Goal: Information Seeking & Learning: Understand process/instructions

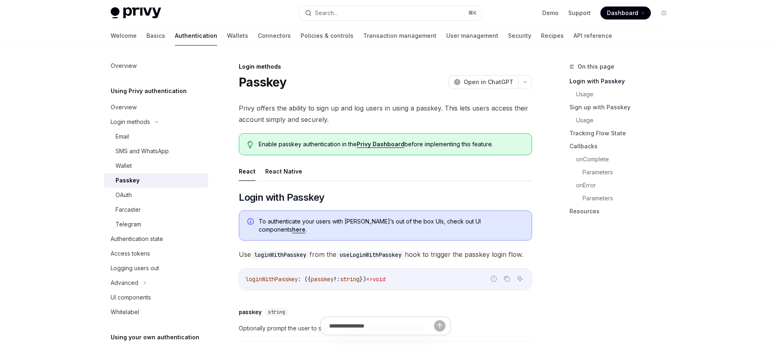
scroll to position [43, 0]
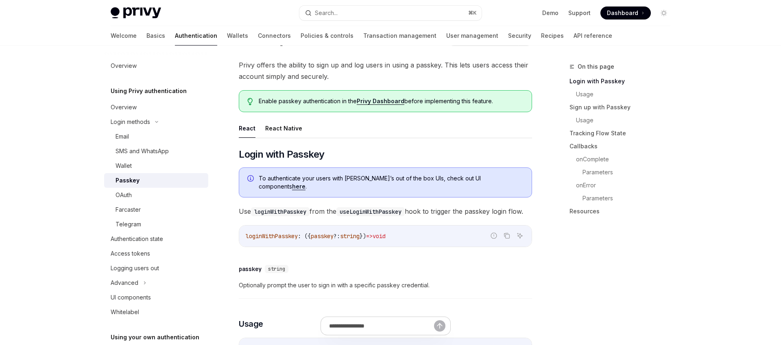
type textarea "*"
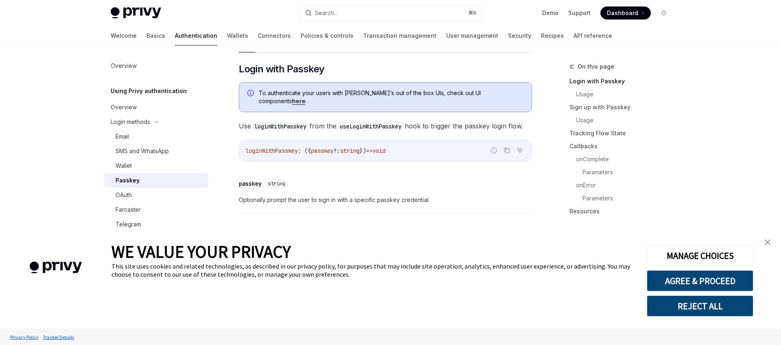
scroll to position [152, 0]
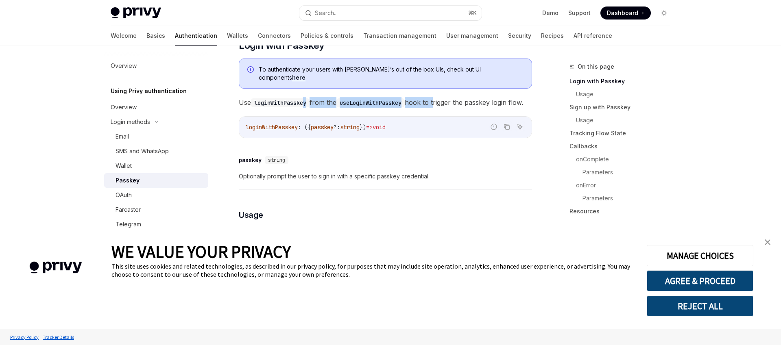
drag, startPoint x: 375, startPoint y: 96, endPoint x: 441, endPoint y: 96, distance: 66.3
click at [441, 97] on span "Use loginWithPasskey from the useLoginWithPasskey hook to trigger the passkey l…" at bounding box center [385, 102] width 293 height 11
click at [442, 97] on span "Use loginWithPasskey from the useLoginWithPasskey hook to trigger the passkey l…" at bounding box center [385, 102] width 293 height 11
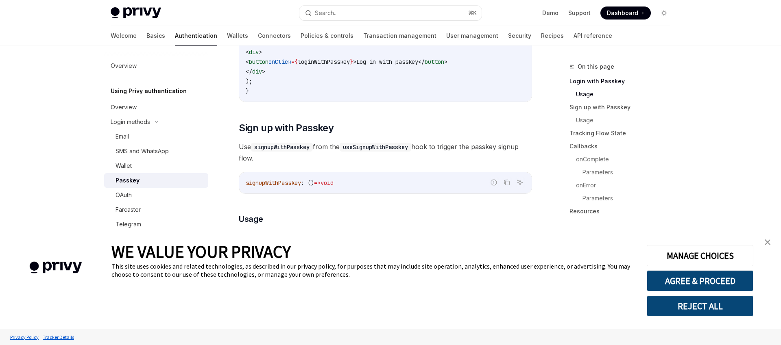
scroll to position [433, 0]
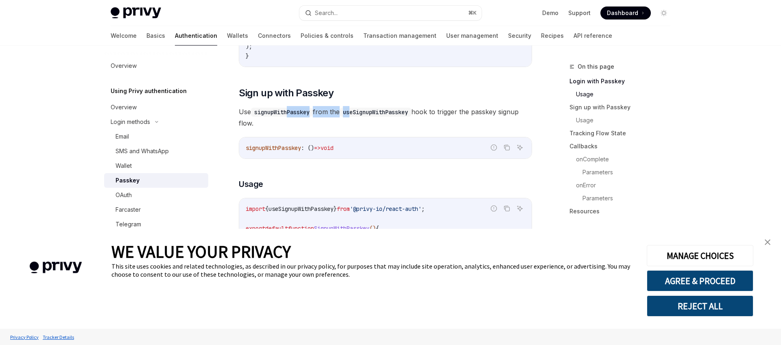
drag, startPoint x: 291, startPoint y: 115, endPoint x: 367, endPoint y: 115, distance: 76.0
click at [358, 115] on span "Use signupWithPasskey from the useSignupWithPasskey hook to trigger the passkey…" at bounding box center [385, 117] width 293 height 23
click at [370, 115] on code "useSignupWithPasskey" at bounding box center [375, 112] width 72 height 9
drag, startPoint x: 350, startPoint y: 115, endPoint x: 418, endPoint y: 119, distance: 68.0
click at [411, 117] on code "useSignupWithPasskey" at bounding box center [375, 112] width 72 height 9
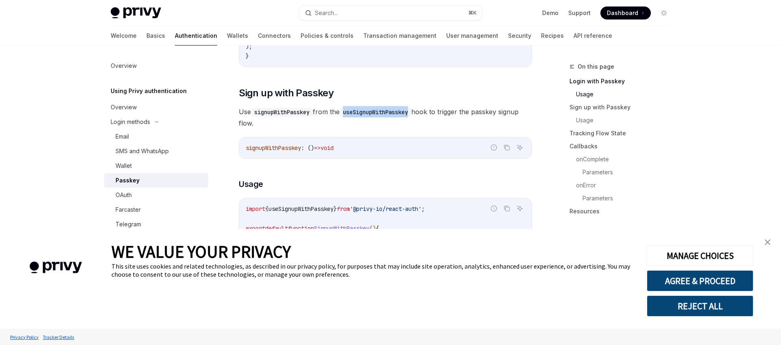
click at [411, 117] on code "useSignupWithPasskey" at bounding box center [375, 112] width 72 height 9
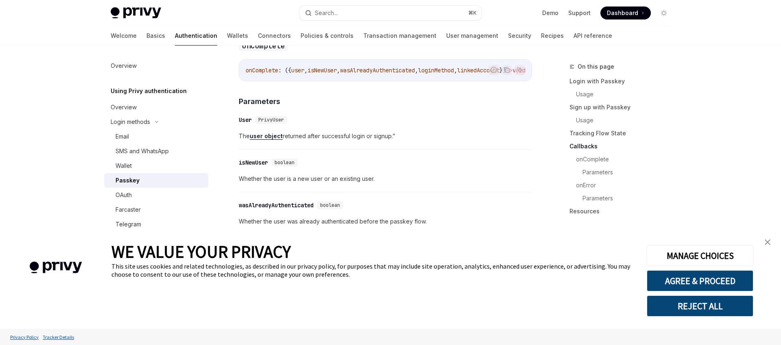
scroll to position [1093, 0]
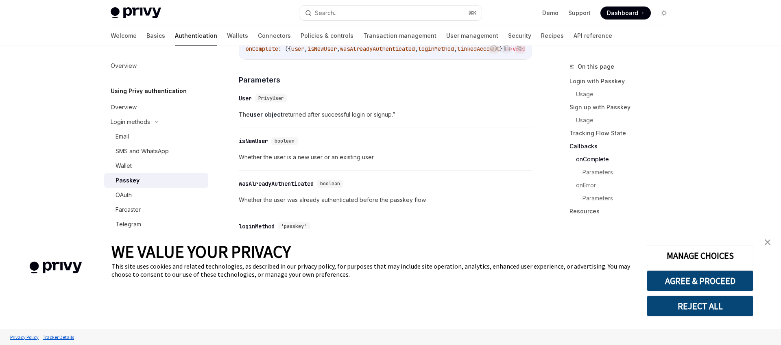
click at [765, 241] on img "close banner" at bounding box center [767, 242] width 6 height 6
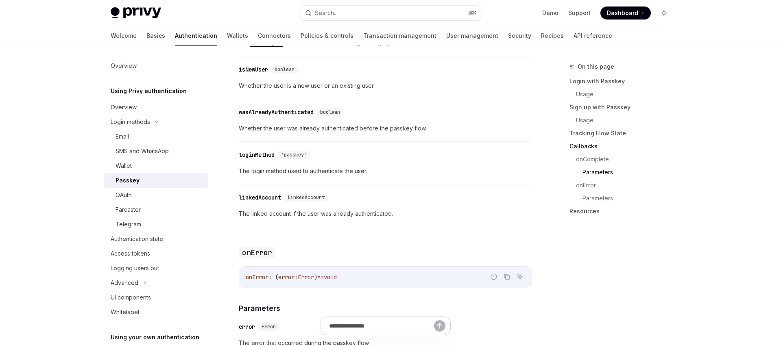
scroll to position [1166, 0]
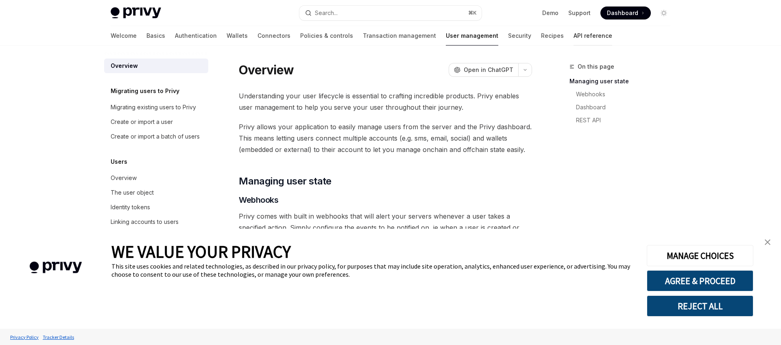
click at [573, 35] on link "API reference" at bounding box center [592, 36] width 39 height 20
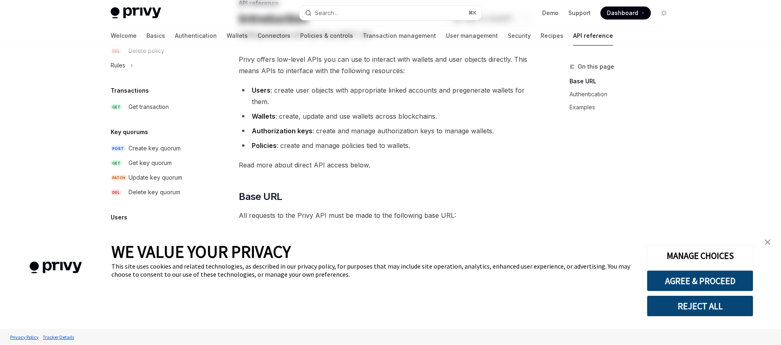
scroll to position [81, 0]
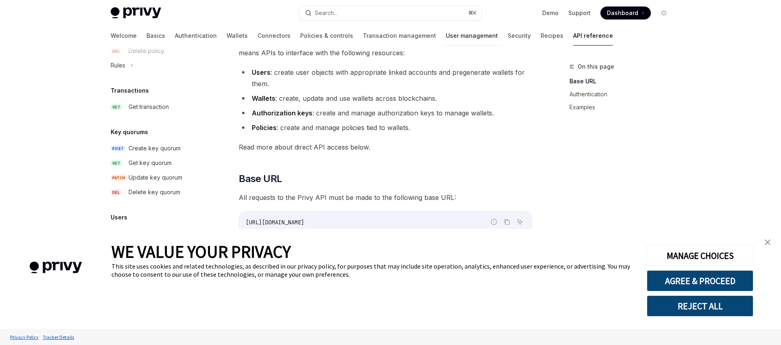
click at [446, 34] on link "User management" at bounding box center [472, 36] width 52 height 20
type textarea "*"
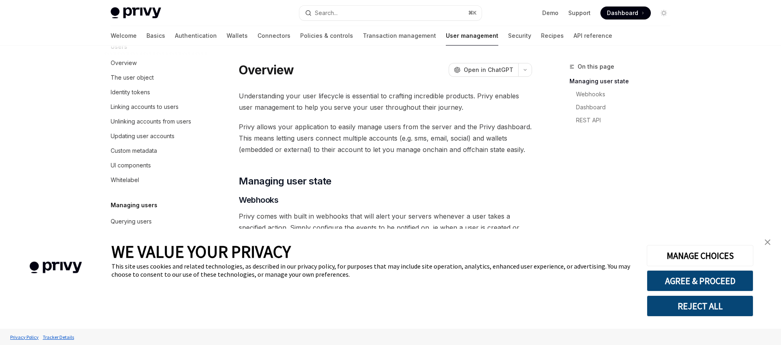
click at [708, 305] on button "REJECT ALL" at bounding box center [699, 306] width 107 height 21
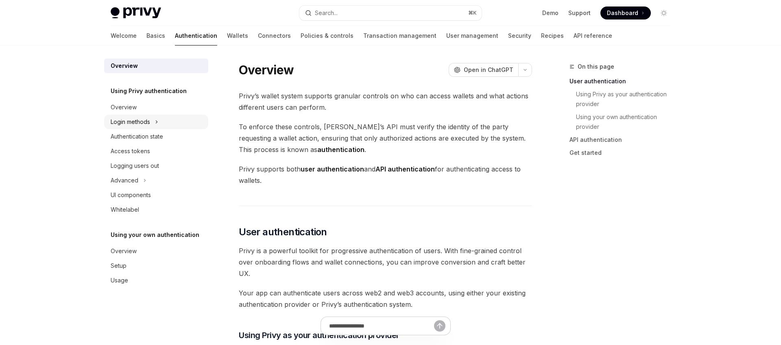
click at [144, 121] on div "Login methods" at bounding box center [130, 122] width 39 height 10
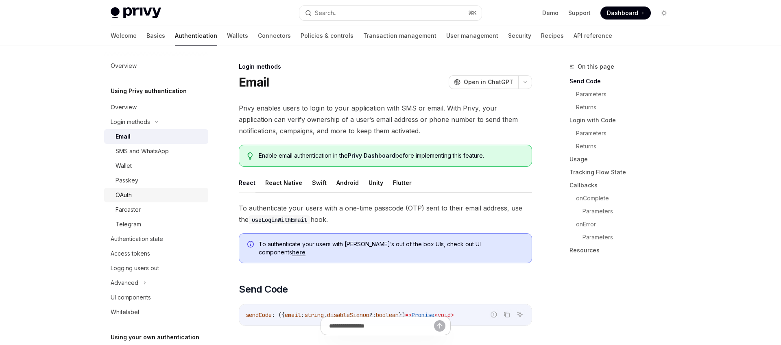
click at [141, 188] on link "OAuth" at bounding box center [156, 195] width 104 height 15
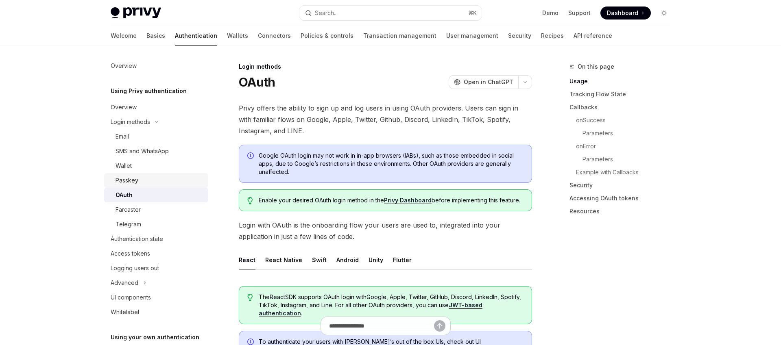
click at [146, 178] on div "Passkey" at bounding box center [159, 181] width 88 height 10
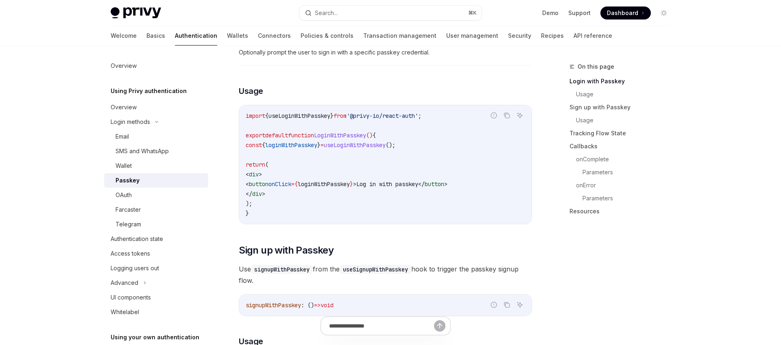
scroll to position [13, 0]
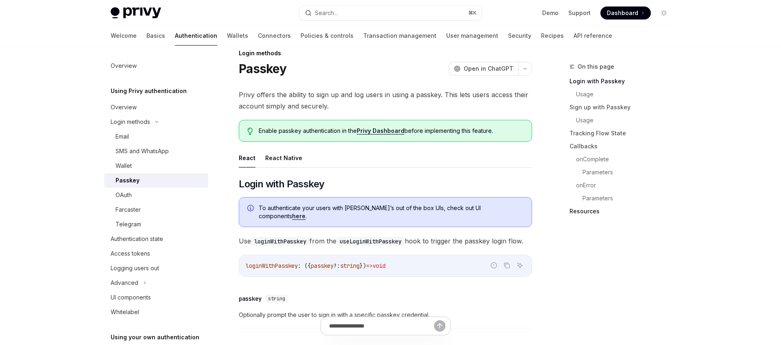
click at [586, 209] on link "Resources" at bounding box center [622, 211] width 107 height 13
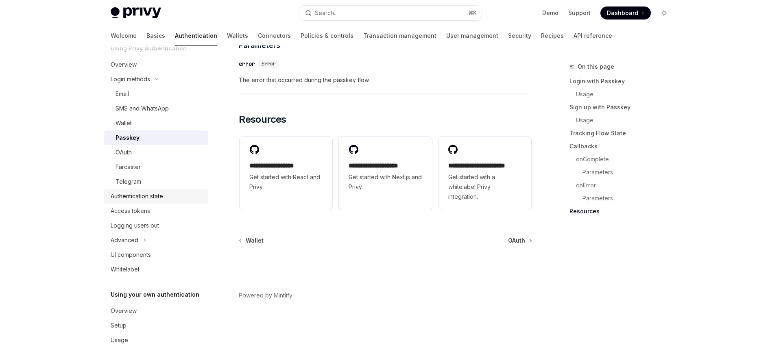
scroll to position [53, 0]
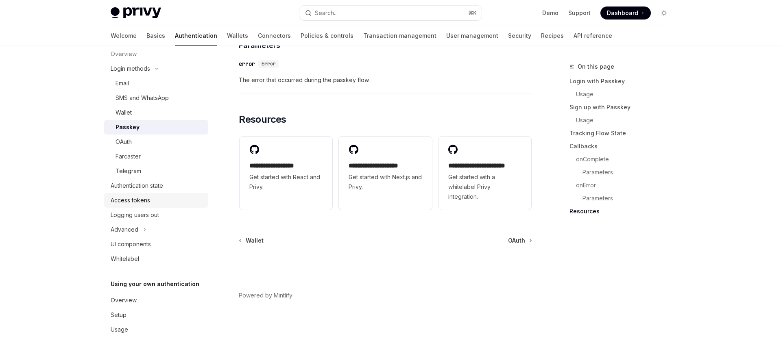
click at [146, 202] on div "Access tokens" at bounding box center [130, 201] width 39 height 10
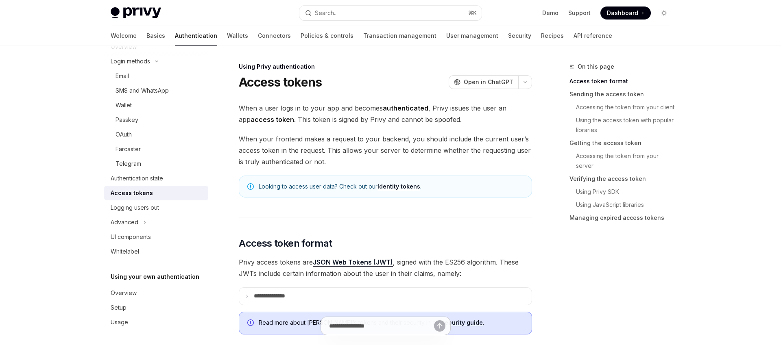
scroll to position [61, 0]
click at [146, 226] on div "Advanced" at bounding box center [156, 221] width 104 height 15
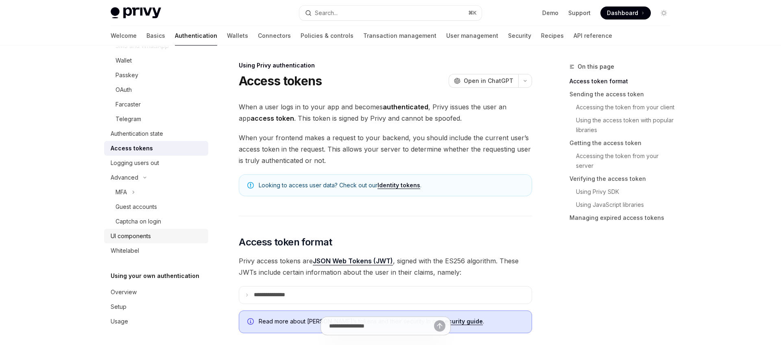
scroll to position [2, 0]
click at [134, 295] on div "Overview" at bounding box center [124, 292] width 26 height 10
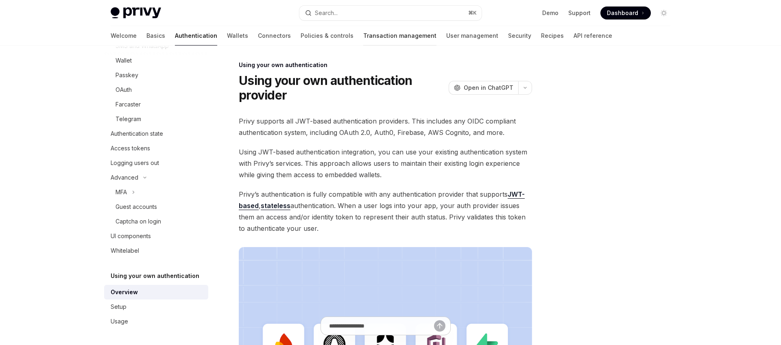
click at [363, 36] on link "Transaction management" at bounding box center [399, 36] width 73 height 20
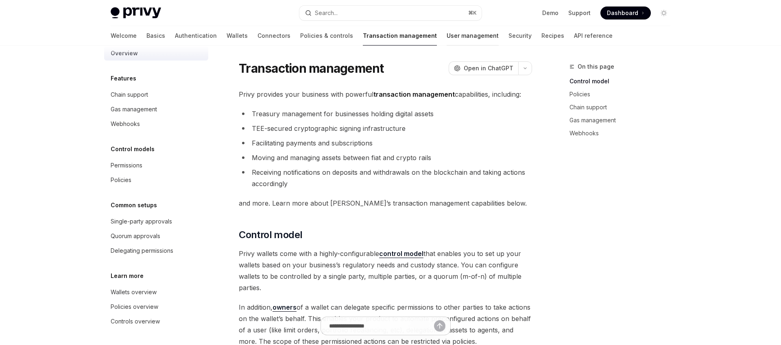
click at [446, 36] on link "User management" at bounding box center [472, 36] width 52 height 20
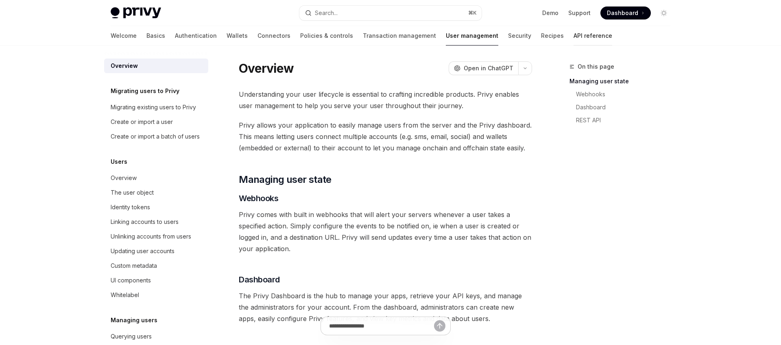
click at [573, 35] on link "API reference" at bounding box center [592, 36] width 39 height 20
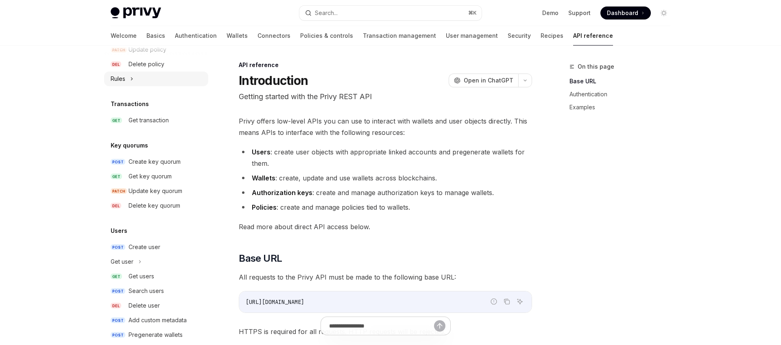
scroll to position [509, 0]
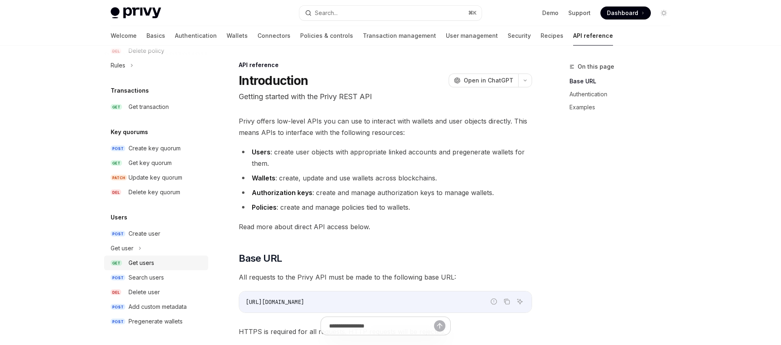
click at [154, 267] on div "Get users" at bounding box center [165, 263] width 75 height 10
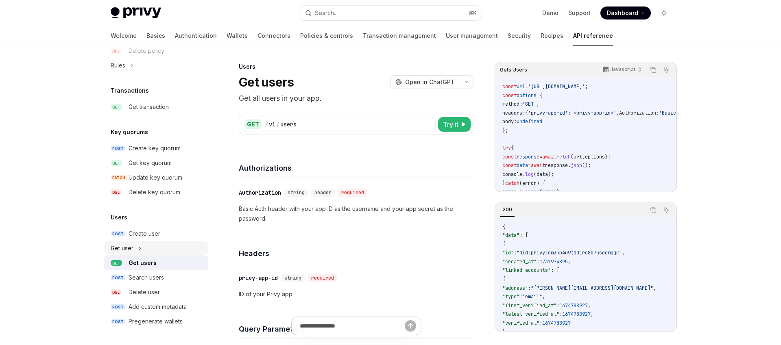
click at [142, 250] on div "Get user" at bounding box center [156, 248] width 104 height 15
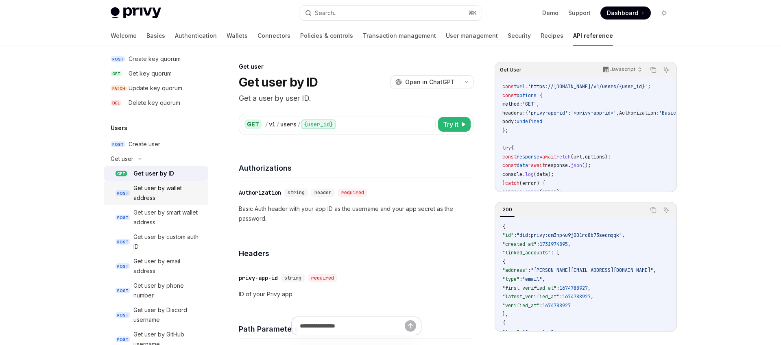
scroll to position [603, 0]
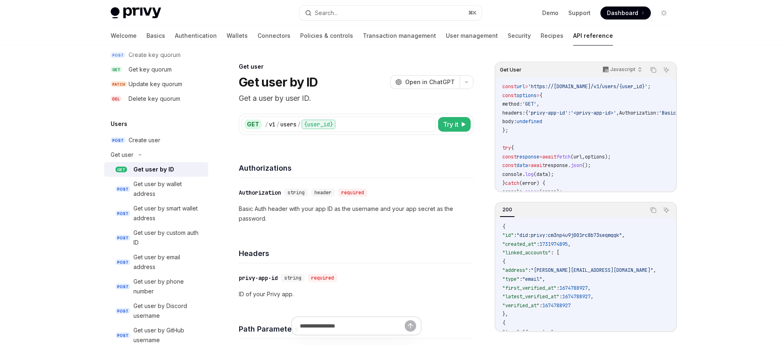
click at [168, 171] on div "Get user by ID" at bounding box center [153, 170] width 41 height 10
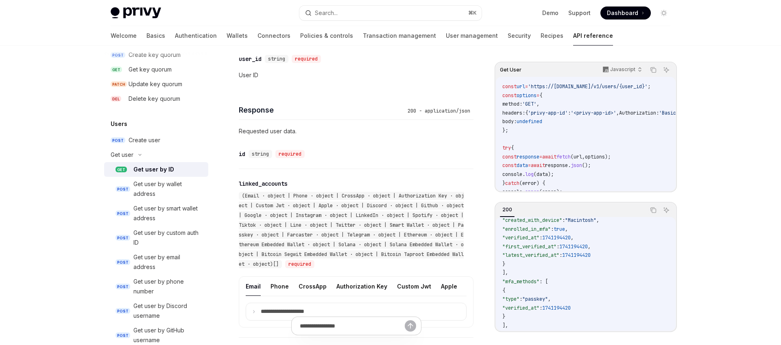
scroll to position [279, 0]
drag, startPoint x: 511, startPoint y: 231, endPoint x: 603, endPoint y: 267, distance: 98.2
click at [603, 267] on code "{ "id" : "did:privy:cm3np4u9j001rc8b73seqmqqk" , "created_at" : 1731974895 , "l…" at bounding box center [703, 149] width 402 height 413
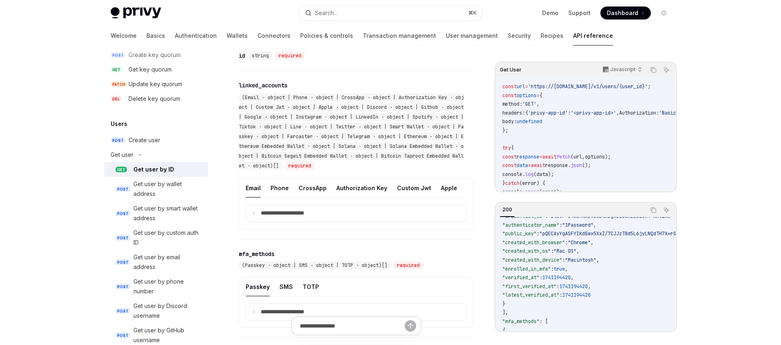
scroll to position [366, 0]
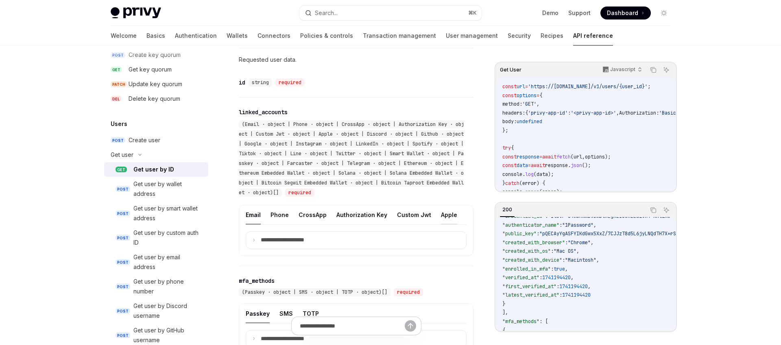
click at [442, 213] on button "Apple" at bounding box center [449, 214] width 16 height 19
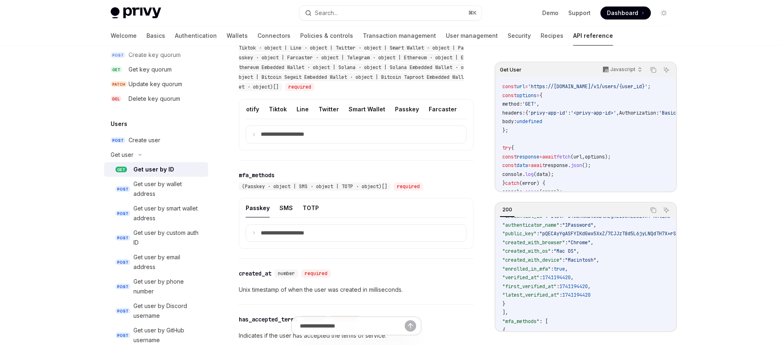
scroll to position [0, 407]
click at [381, 108] on button "Passkey" at bounding box center [393, 109] width 24 height 19
click at [292, 105] on button "Authorization Key" at bounding box center [296, 109] width 51 height 19
click at [280, 136] on p "**********" at bounding box center [289, 134] width 57 height 7
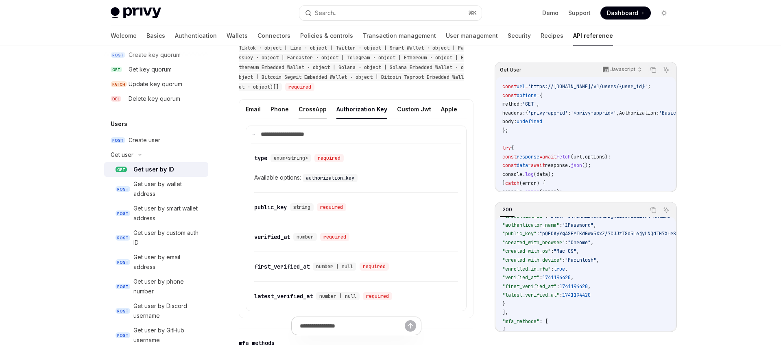
click at [306, 109] on button "CrossApp" at bounding box center [312, 109] width 28 height 19
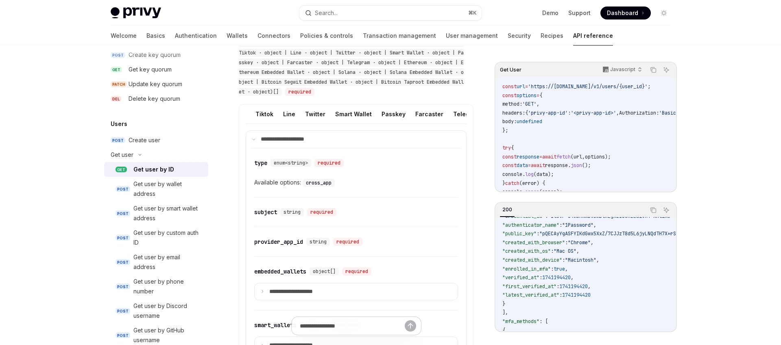
scroll to position [0, 407]
click at [381, 113] on button "Passkey" at bounding box center [393, 113] width 24 height 19
type textarea "*"
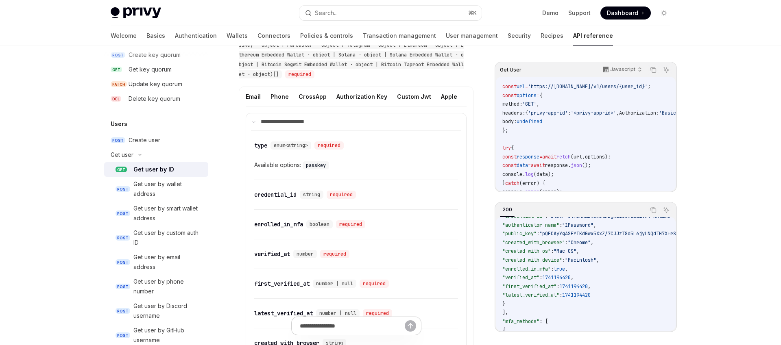
scroll to position [484, 0]
drag, startPoint x: 334, startPoint y: 168, endPoint x: 346, endPoint y: 146, distance: 24.7
click at [264, 150] on div "​ type enum<string> required Available options: passkey" at bounding box center [356, 156] width 204 height 49
click at [366, 150] on div "​ type enum<string> required" at bounding box center [352, 146] width 196 height 10
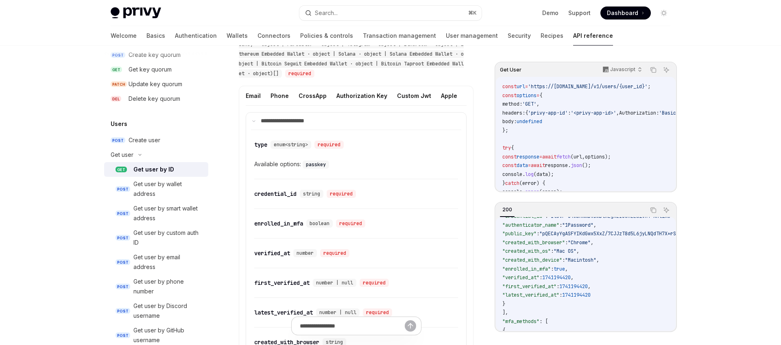
click at [317, 166] on code "passkey" at bounding box center [315, 165] width 26 height 8
copy code "passkey"
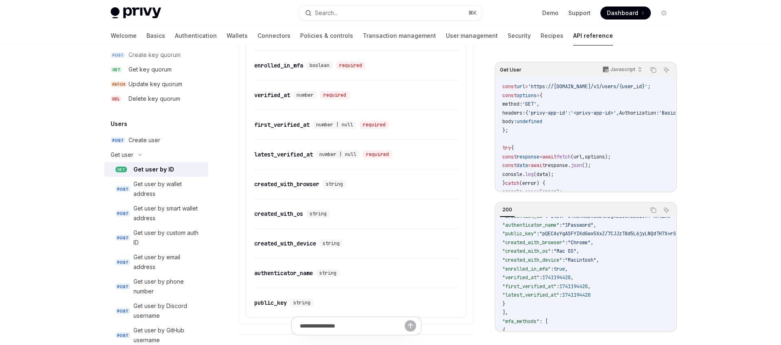
scroll to position [646, 0]
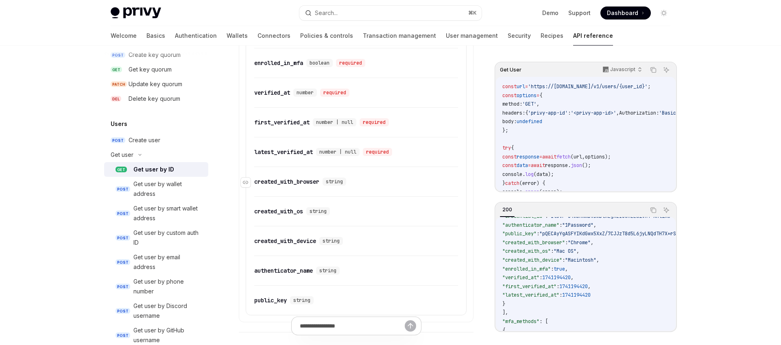
click at [288, 182] on div "created_with_browser" at bounding box center [286, 182] width 65 height 8
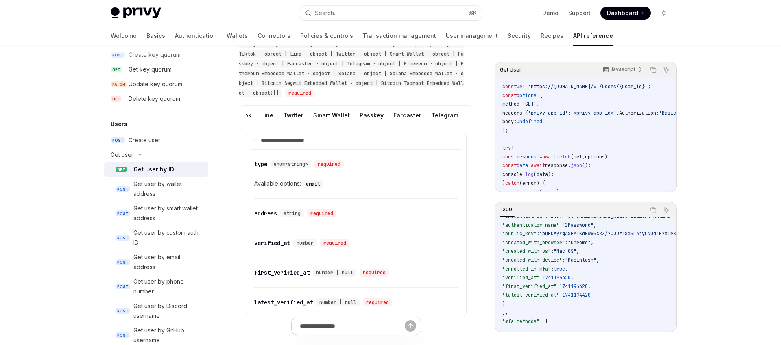
scroll to position [0, 421]
click at [366, 113] on button "Passkey" at bounding box center [378, 115] width 24 height 19
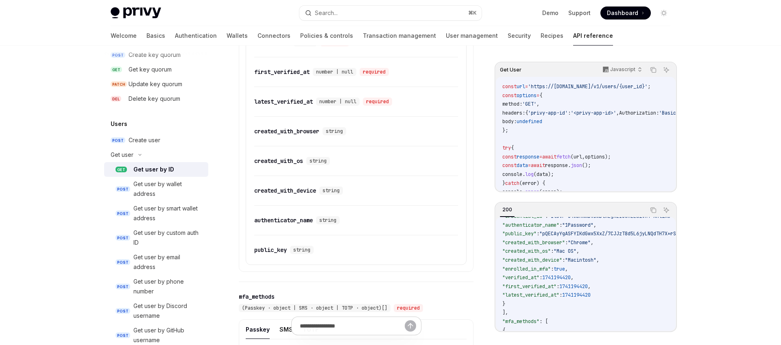
scroll to position [776, 0]
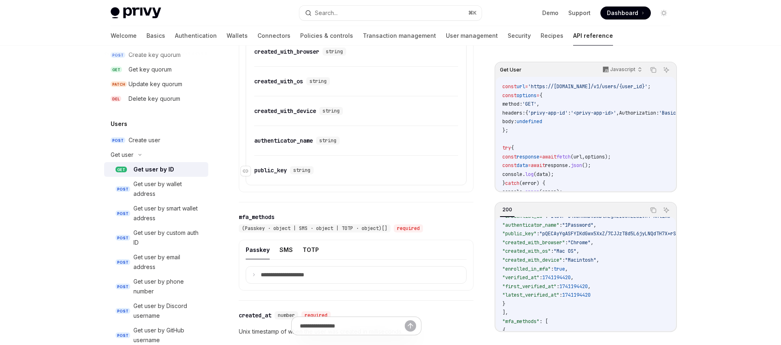
click at [271, 174] on div "public_key" at bounding box center [270, 170] width 33 height 8
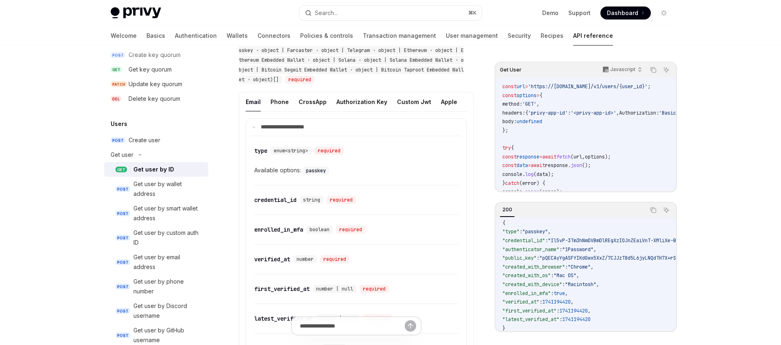
scroll to position [481, 0]
click at [375, 78] on div "(Email · object | Phone · object | CrossApp · object | Authorization Key · obje…" at bounding box center [352, 44] width 226 height 78
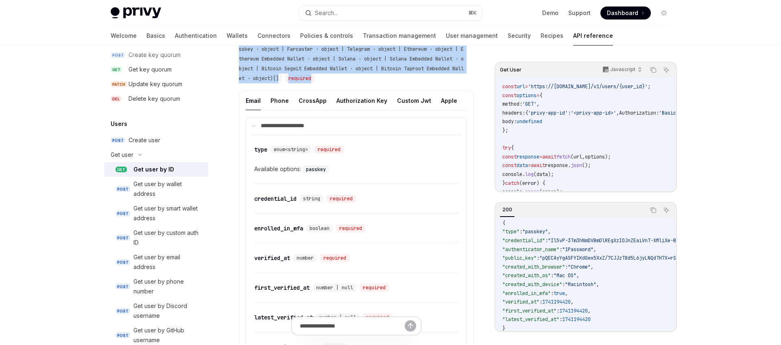
click at [375, 78] on div "(Email · object | Phone · object | CrossApp · object | Authorization Key · obje…" at bounding box center [352, 44] width 226 height 78
click at [394, 76] on div "(Email · object | Phone · object | CrossApp · object | Authorization Key · obje…" at bounding box center [352, 44] width 226 height 78
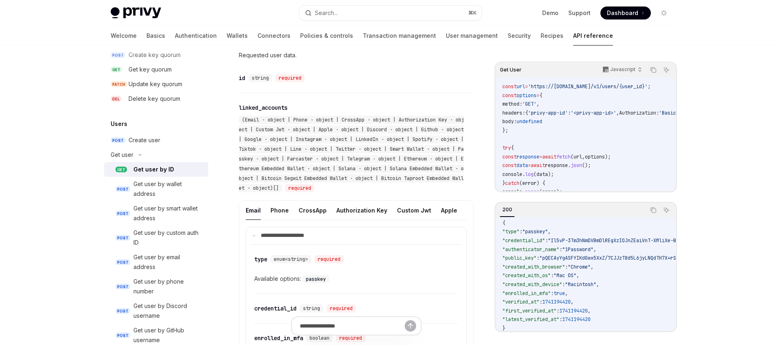
scroll to position [370, 0]
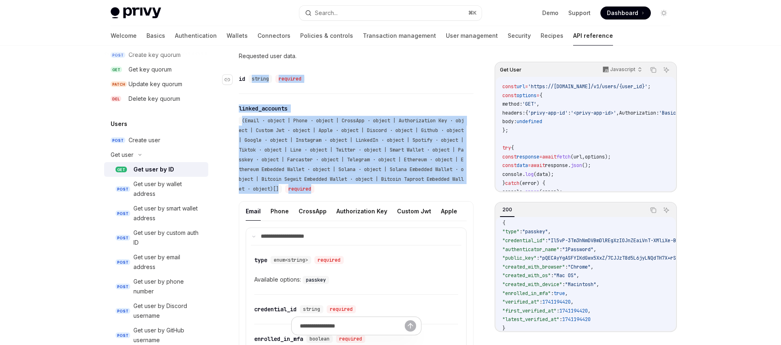
drag, startPoint x: 378, startPoint y: 182, endPoint x: 242, endPoint y: 74, distance: 172.8
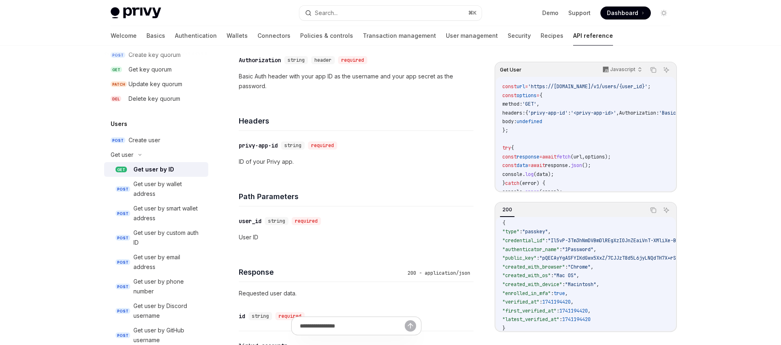
scroll to position [128, 0]
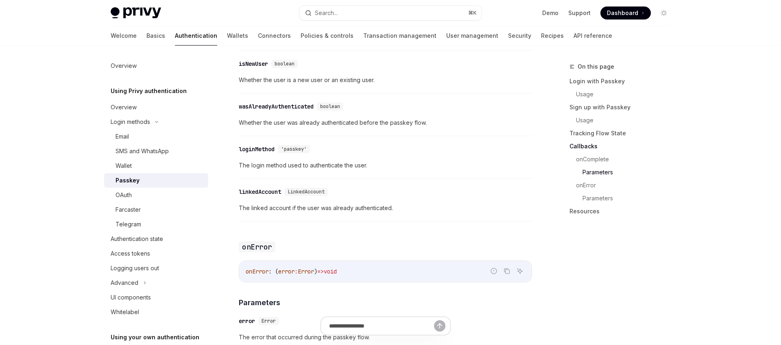
scroll to position [1202, 0]
